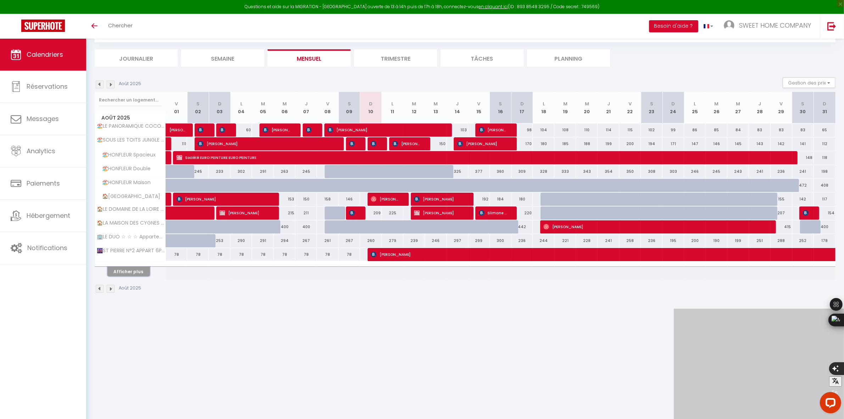
click at [134, 271] on button "Afficher plus" at bounding box center [128, 272] width 43 height 10
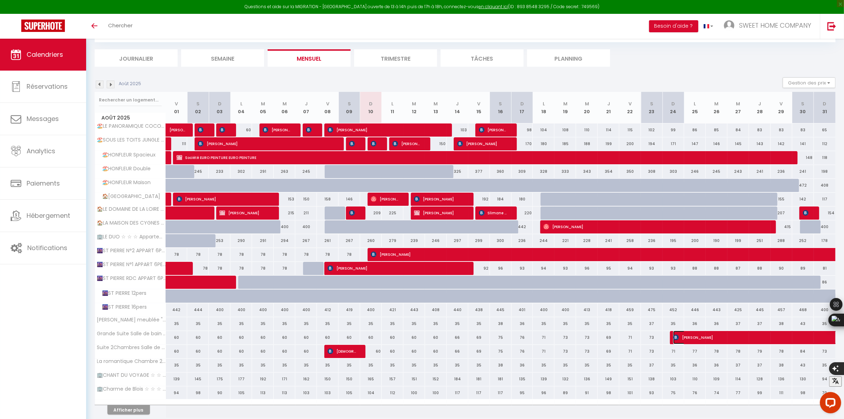
click at [679, 339] on img at bounding box center [676, 337] width 6 height 6
select select "OK"
select select "KO"
select select "0"
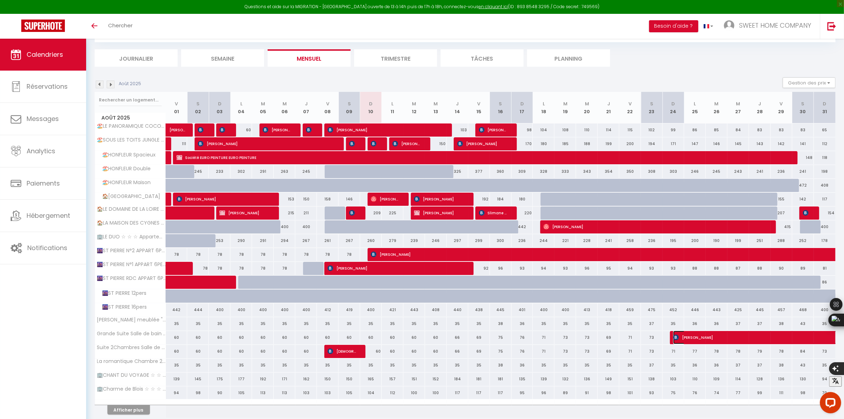
select select "1"
select select
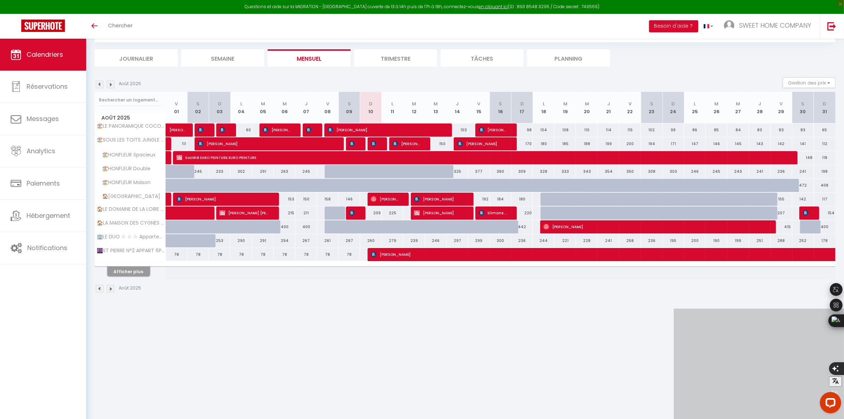
click at [131, 275] on button "Afficher plus" at bounding box center [128, 272] width 43 height 10
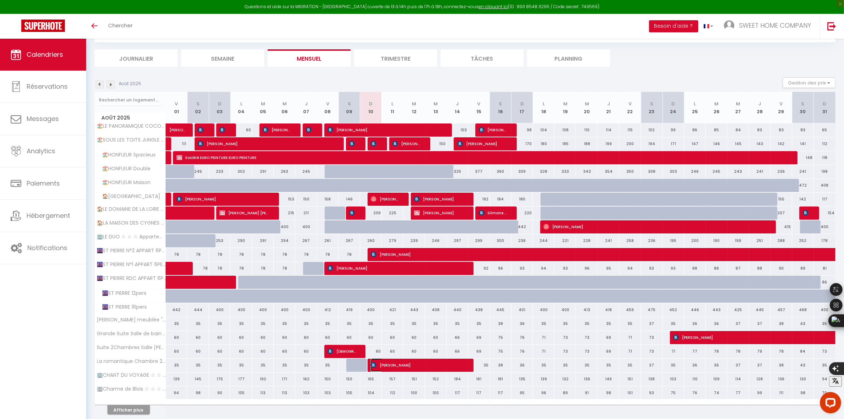
click at [436, 366] on span "anass raouraou" at bounding box center [418, 364] width 94 height 13
select select "OK"
select select "KO"
select select "0"
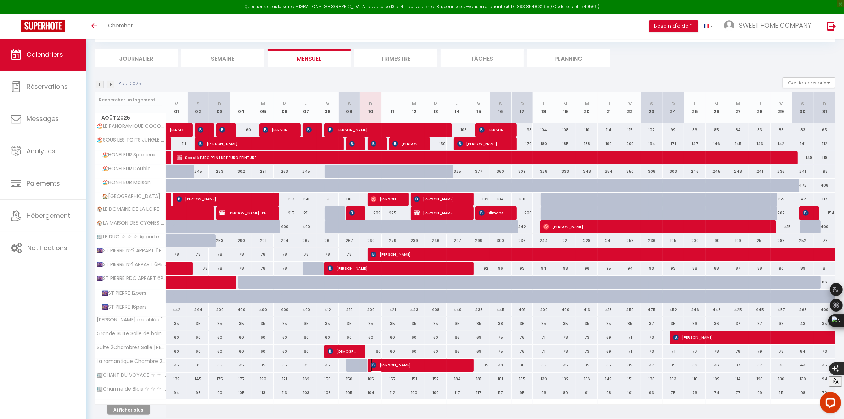
select select "1"
select select
